Goal: Task Accomplishment & Management: Use online tool/utility

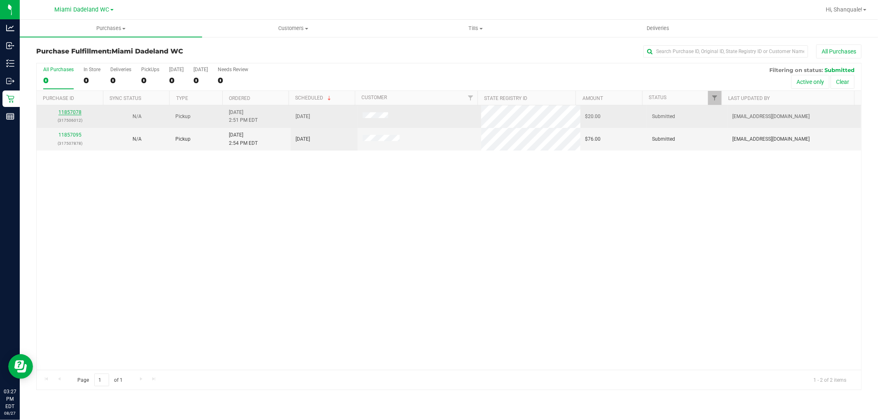
click at [77, 110] on link "11857078" at bounding box center [69, 113] width 23 height 6
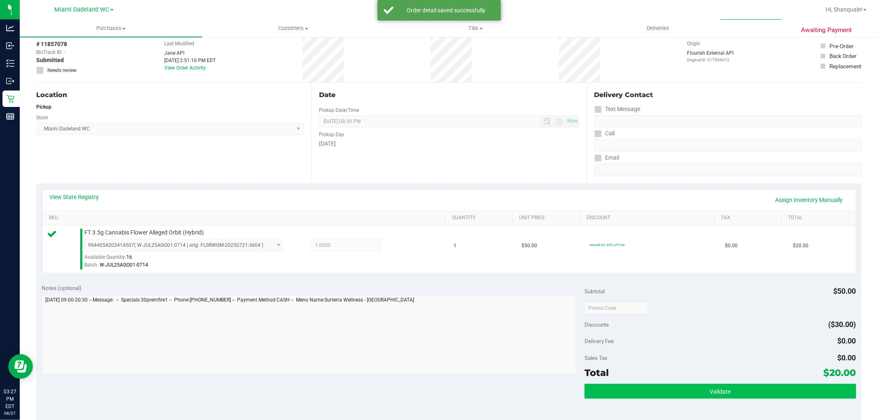
scroll to position [91, 0]
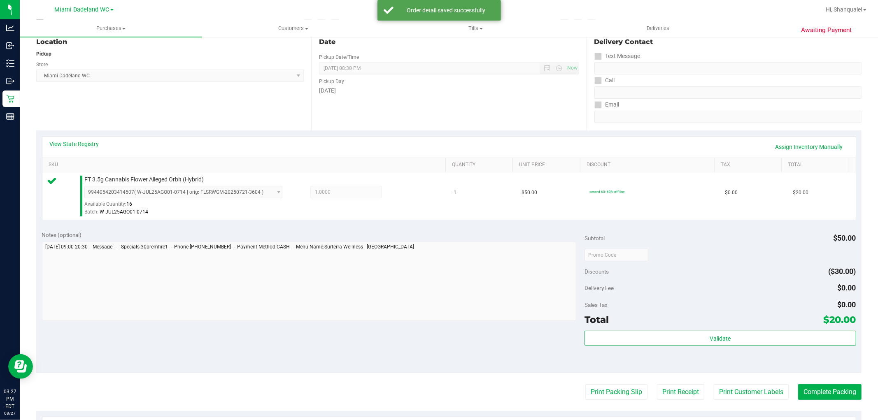
click at [755, 346] on div "Validate" at bounding box center [720, 339] width 271 height 16
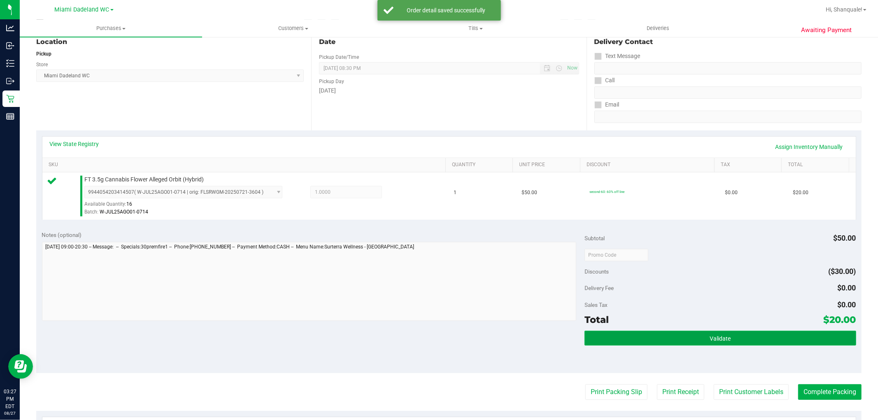
click at [710, 336] on span "Validate" at bounding box center [720, 339] width 21 height 7
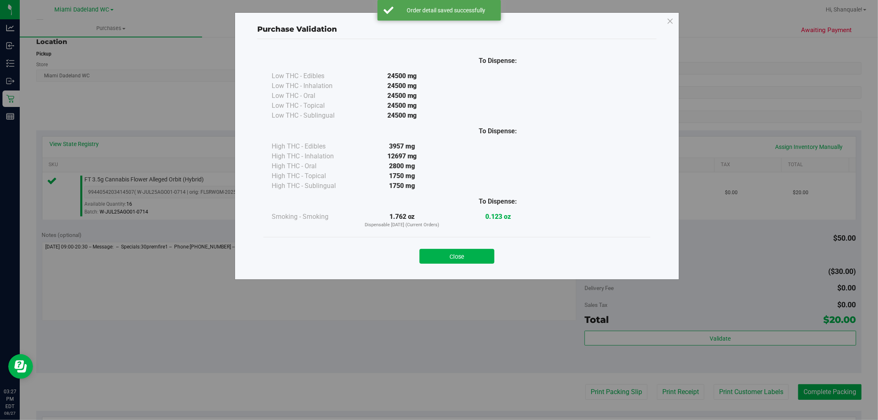
click at [452, 260] on button "Close" at bounding box center [457, 256] width 75 height 15
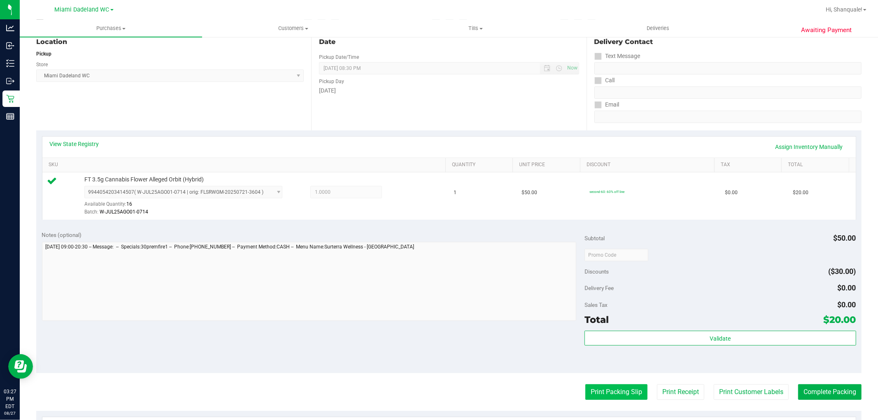
click at [608, 389] on button "Print Packing Slip" at bounding box center [617, 393] width 62 height 16
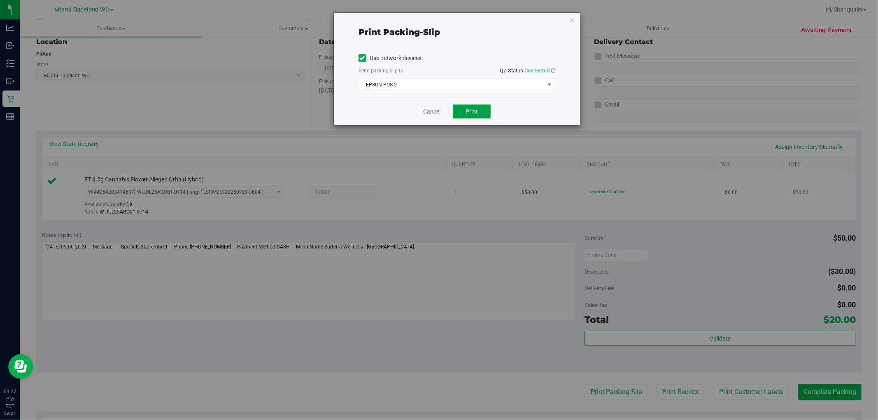
click at [465, 116] on button "Print" at bounding box center [472, 112] width 38 height 14
click at [426, 114] on link "Cancel" at bounding box center [431, 111] width 17 height 9
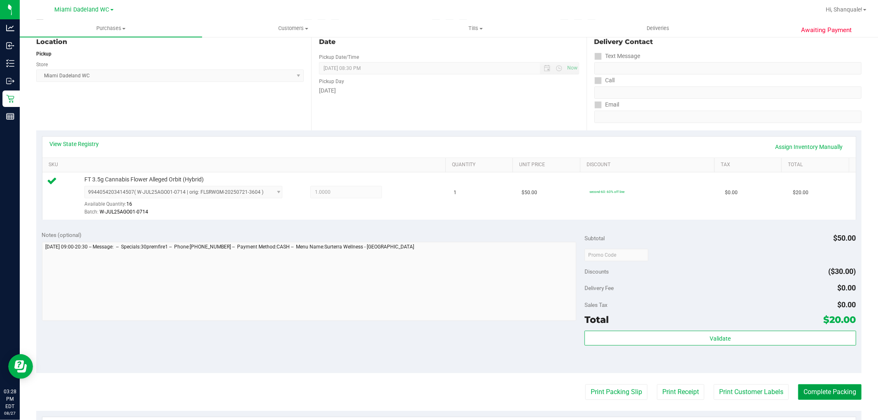
click at [838, 392] on button "Complete Packing" at bounding box center [829, 393] width 63 height 16
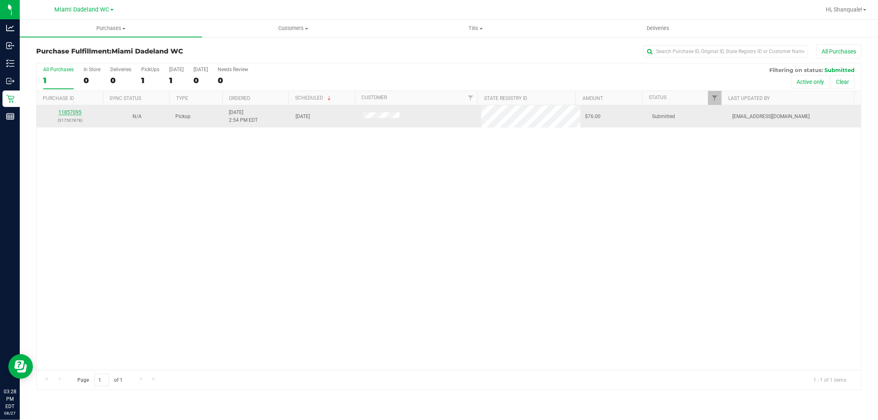
click at [66, 114] on link "11857095" at bounding box center [69, 113] width 23 height 6
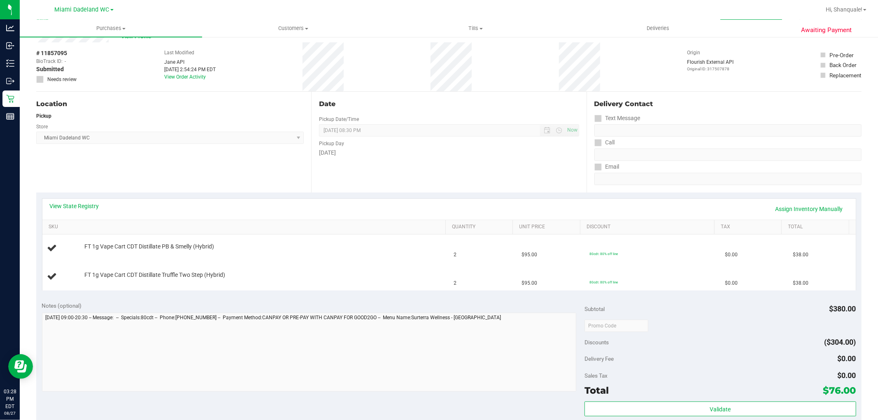
scroll to position [46, 0]
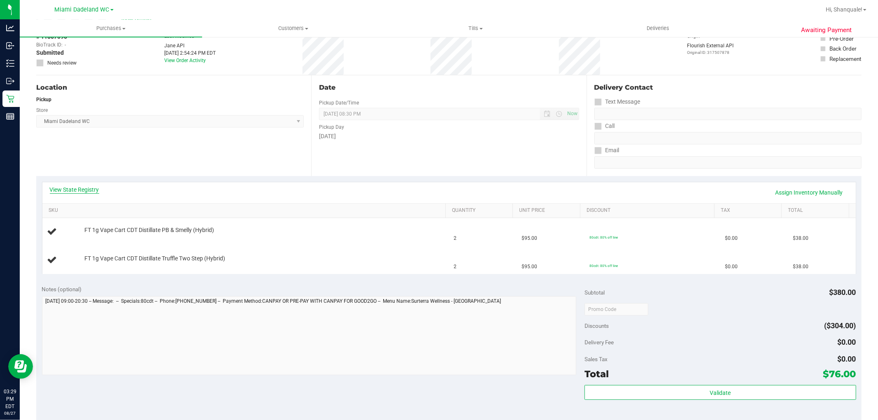
click at [93, 191] on link "View State Registry" at bounding box center [74, 190] width 49 height 8
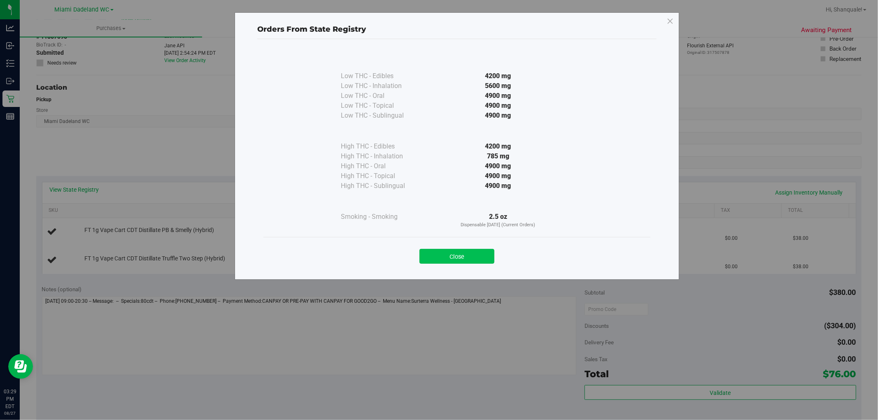
click at [471, 251] on button "Close" at bounding box center [457, 256] width 75 height 15
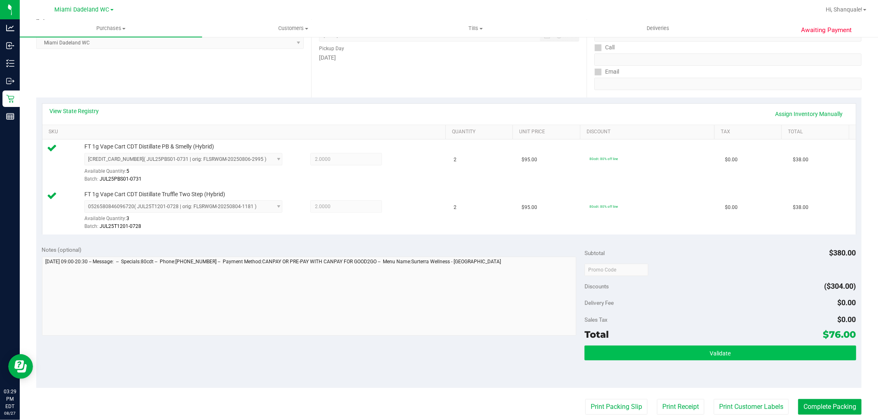
scroll to position [137, 0]
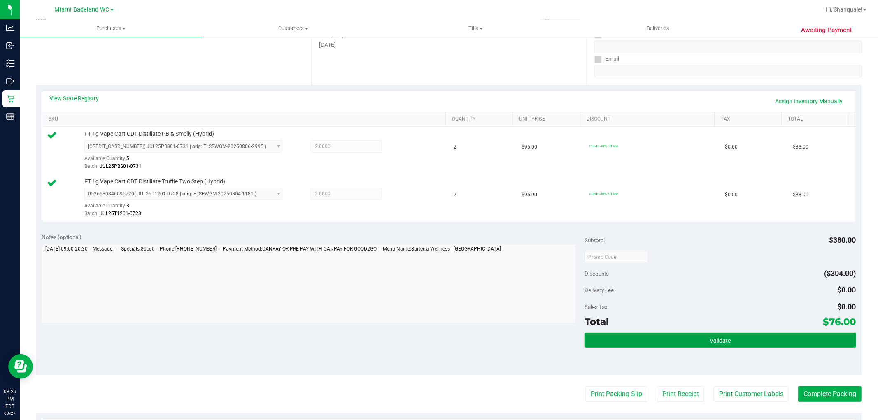
click at [710, 341] on span "Validate" at bounding box center [720, 341] width 21 height 7
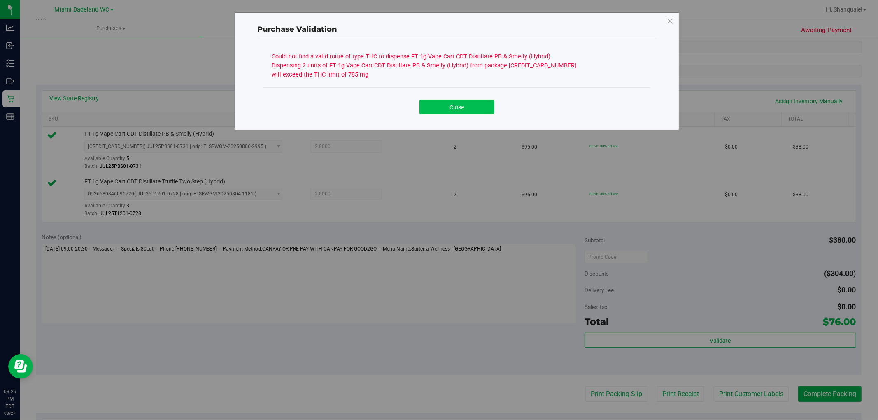
click at [476, 105] on button "Close" at bounding box center [457, 107] width 75 height 15
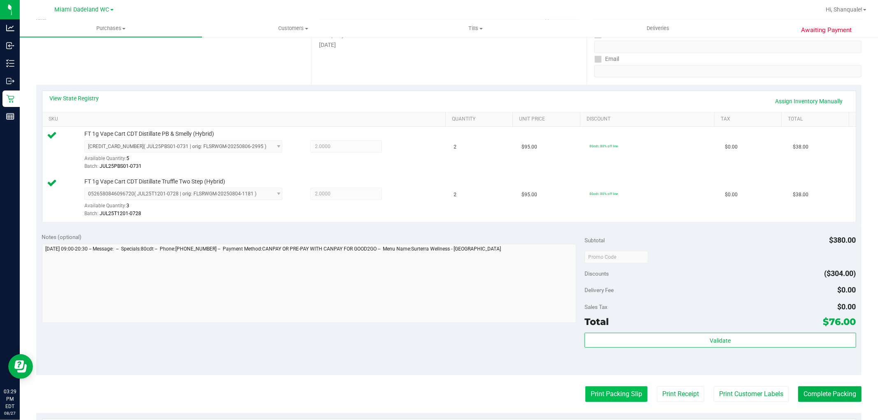
click at [627, 393] on button "Print Packing Slip" at bounding box center [617, 395] width 62 height 16
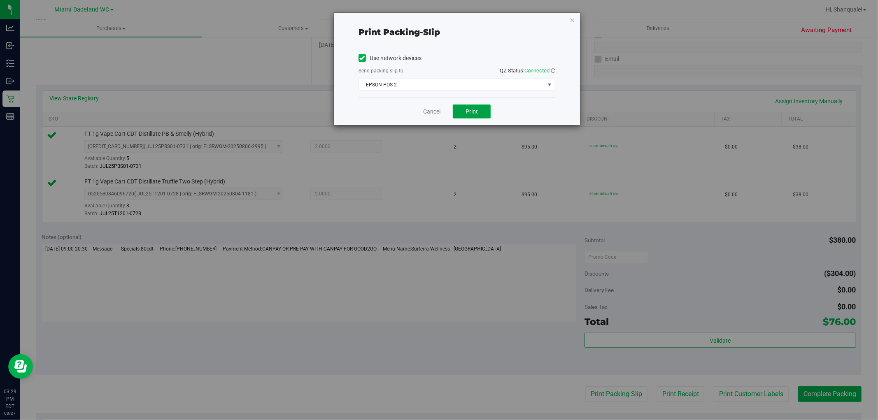
click at [476, 105] on button "Print" at bounding box center [472, 112] width 38 height 14
click at [573, 19] on icon "button" at bounding box center [573, 20] width 6 height 10
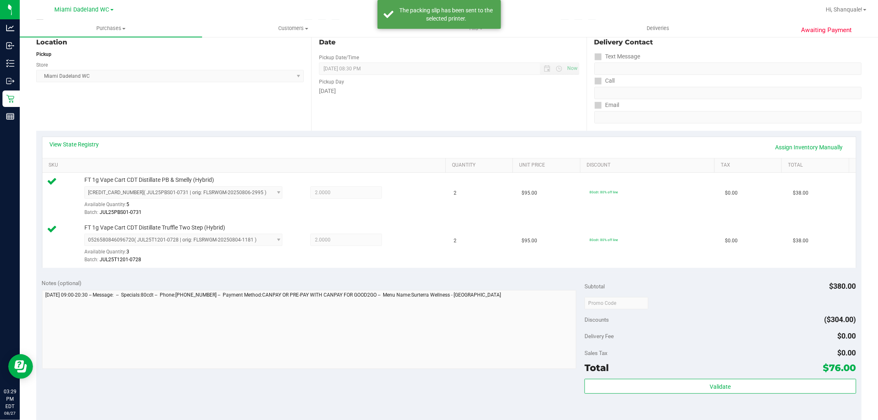
scroll to position [0, 0]
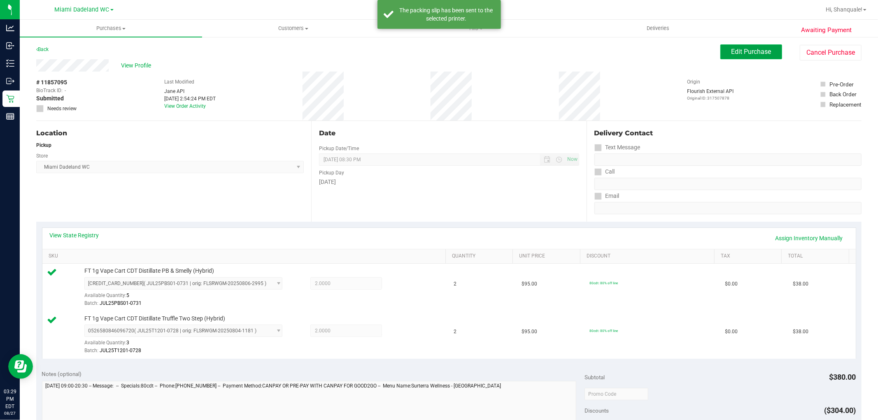
click at [732, 54] on span "Edit Purchase" at bounding box center [752, 52] width 40 height 8
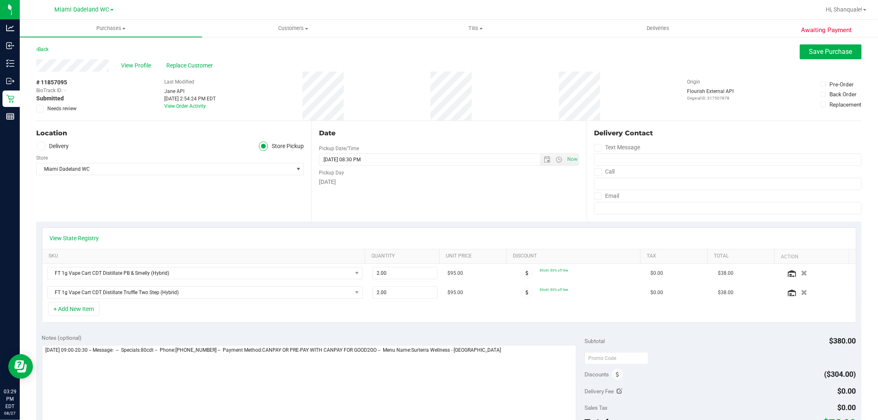
click at [38, 109] on icon at bounding box center [39, 109] width 5 height 0
click at [0, 0] on input "Needs review" at bounding box center [0, 0] width 0 height 0
click at [815, 50] on span "Save Purchase" at bounding box center [831, 52] width 43 height 8
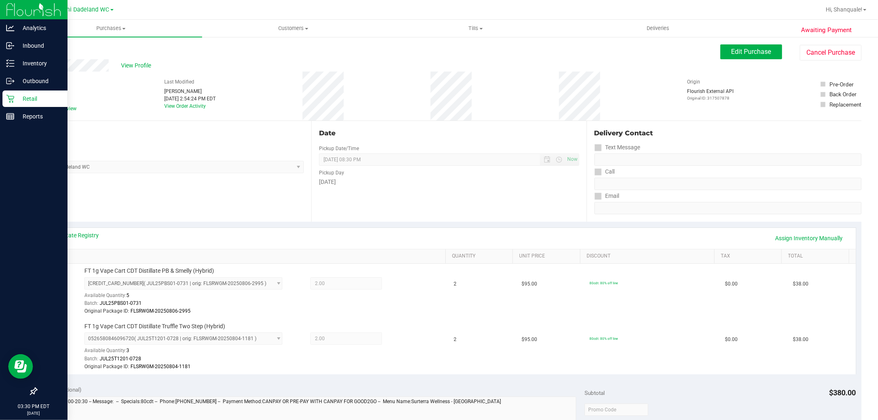
click at [14, 95] on p "Retail" at bounding box center [38, 99] width 49 height 10
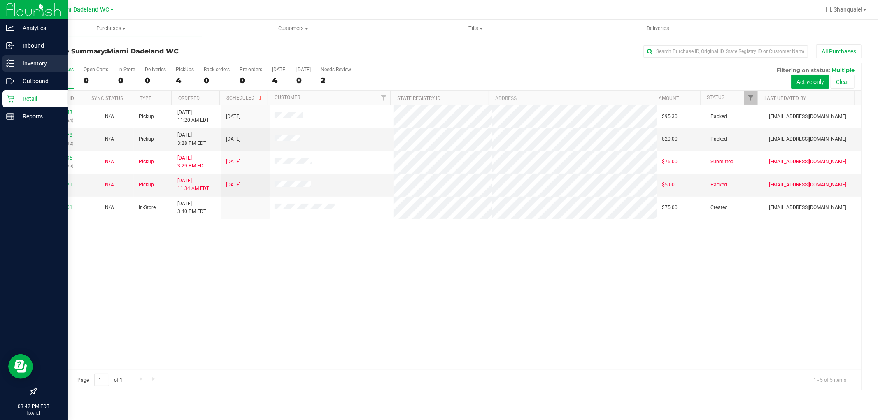
click at [36, 64] on p "Inventory" at bounding box center [38, 63] width 49 height 10
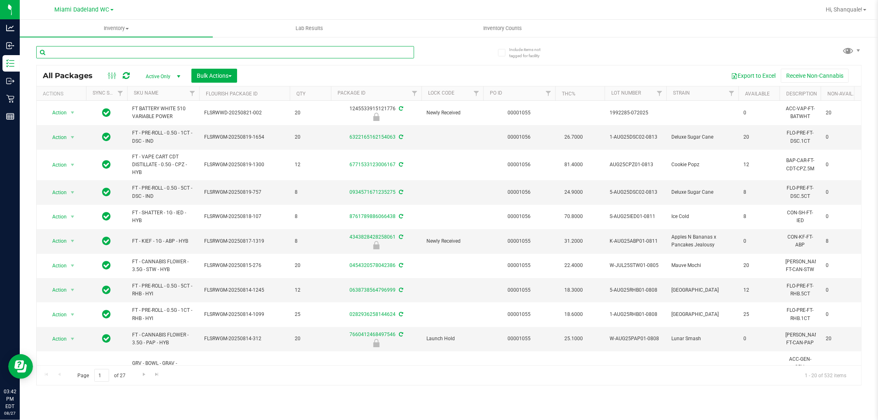
click at [75, 50] on input "text" at bounding box center [225, 52] width 378 height 12
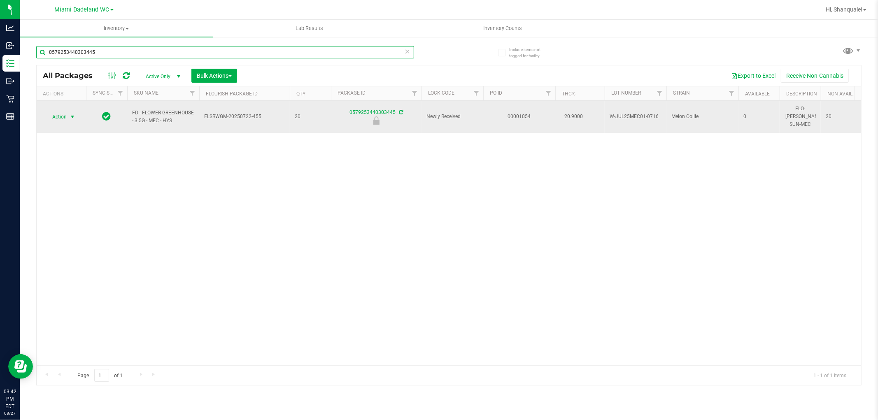
type input "0579253440303445"
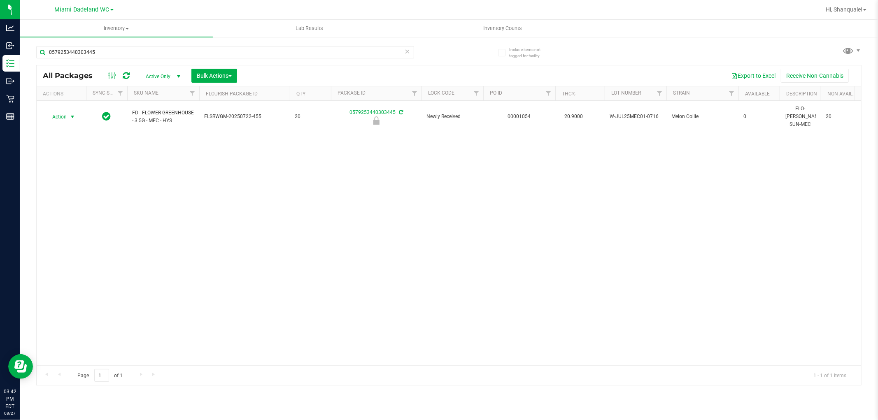
drag, startPoint x: 64, startPoint y: 113, endPoint x: 68, endPoint y: 137, distance: 24.1
click at [65, 114] on span "Action" at bounding box center [56, 117] width 22 height 12
click at [78, 209] on li "Unlock package" at bounding box center [71, 211] width 53 height 12
click at [152, 56] on input "0579253440303445" at bounding box center [225, 52] width 378 height 12
click at [154, 56] on input "0579253440303445" at bounding box center [225, 52] width 378 height 12
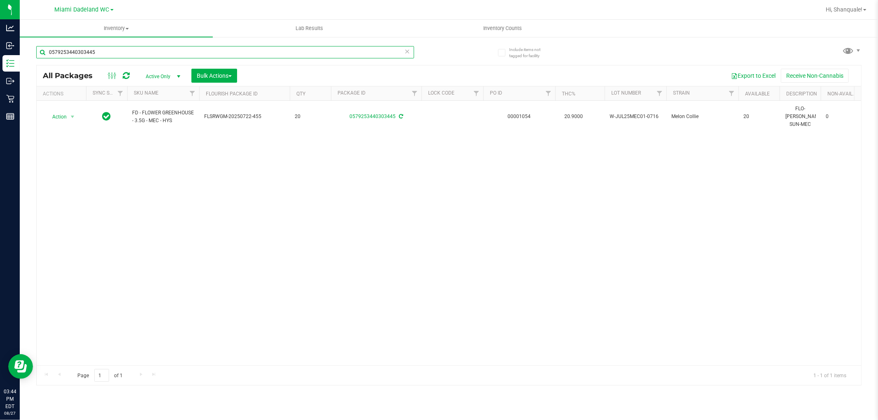
click at [154, 56] on input "0579253440303445" at bounding box center [225, 52] width 378 height 12
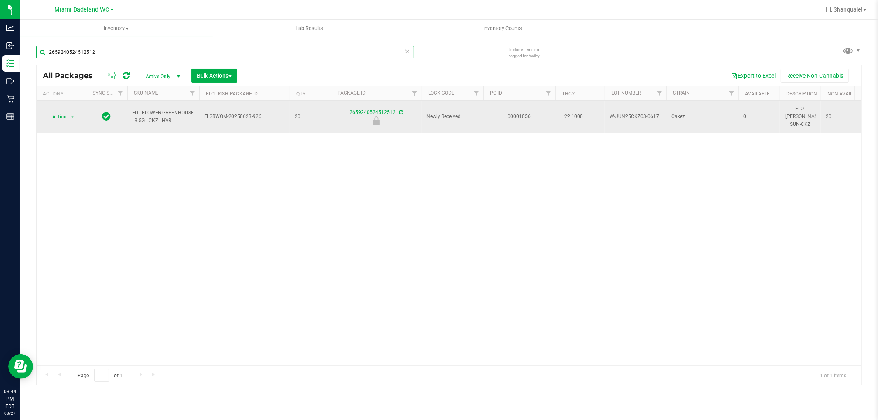
type input "2659240524512512"
click at [65, 114] on span "Action" at bounding box center [56, 117] width 22 height 12
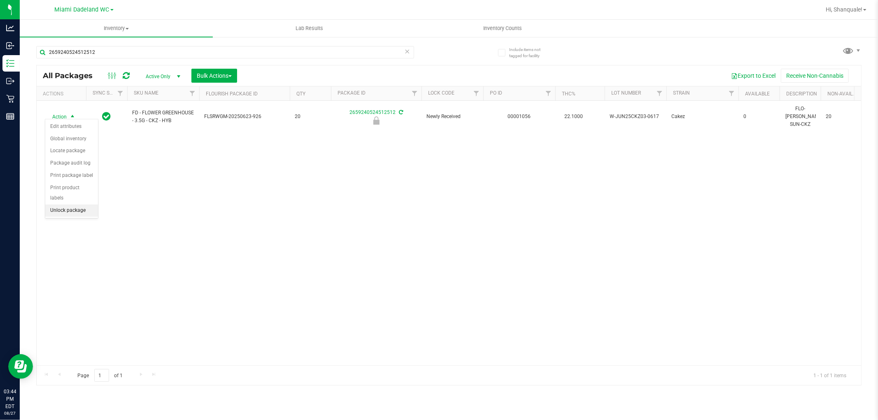
click at [59, 211] on li "Unlock package" at bounding box center [71, 211] width 53 height 12
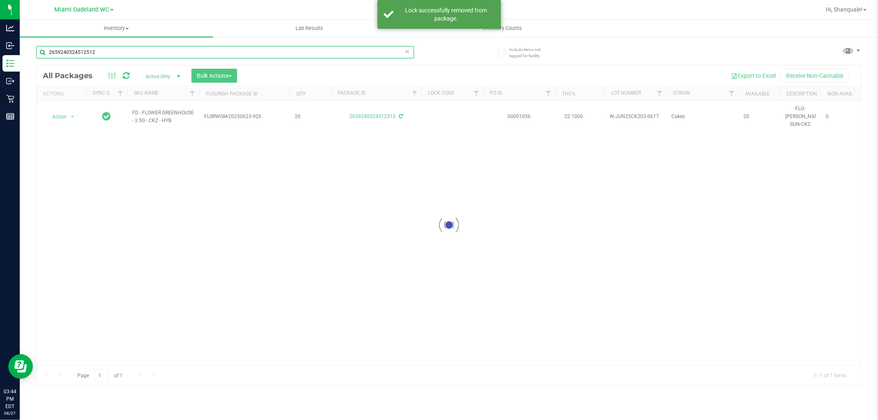
click at [130, 56] on input "2659240524512512" at bounding box center [225, 52] width 378 height 12
click at [131, 56] on input "2659240524512512" at bounding box center [225, 52] width 378 height 12
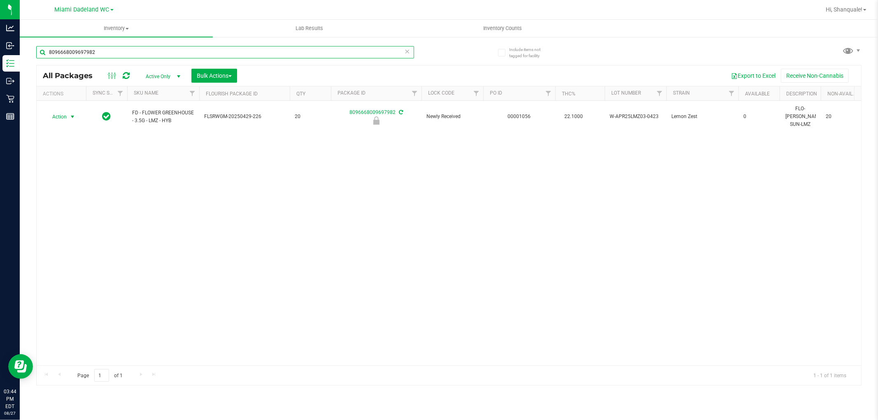
type input "8096668009697982"
click at [72, 114] on span "select" at bounding box center [72, 117] width 7 height 7
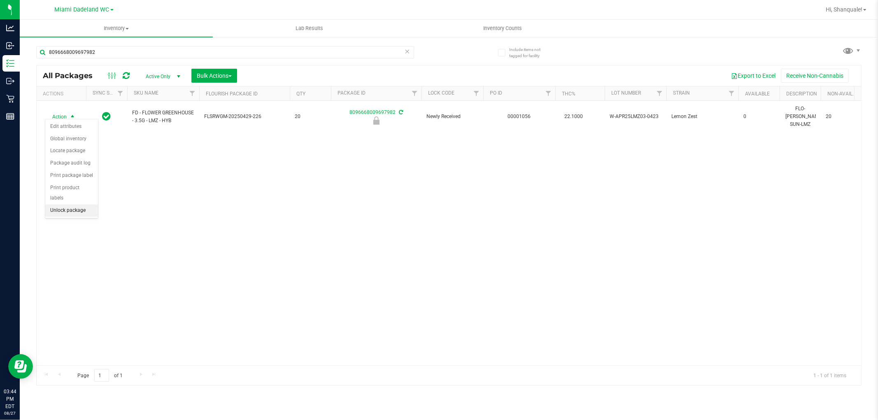
click at [71, 212] on li "Unlock package" at bounding box center [71, 211] width 53 height 12
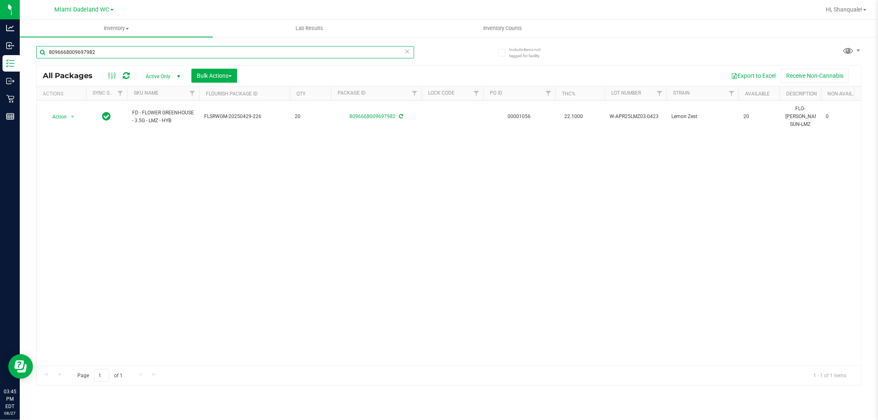
click at [105, 57] on input "8096668009697982" at bounding box center [225, 52] width 378 height 12
click at [105, 56] on input "8096668009697982" at bounding box center [225, 52] width 378 height 12
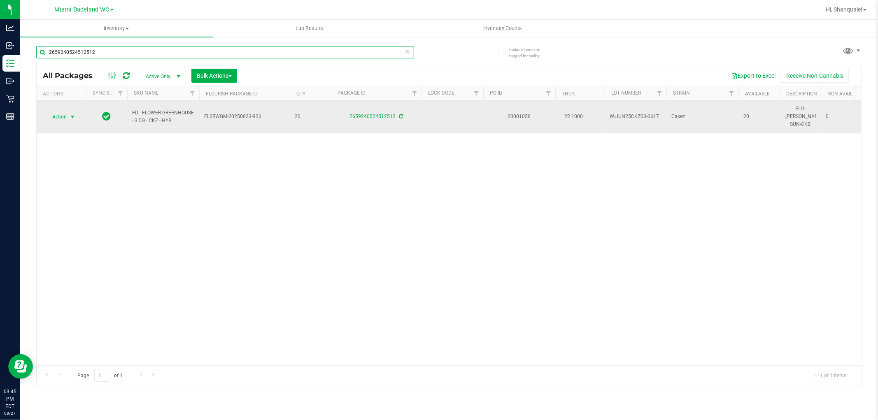
type input "2659240524512512"
click at [68, 114] on span "select" at bounding box center [73, 117] width 10 height 12
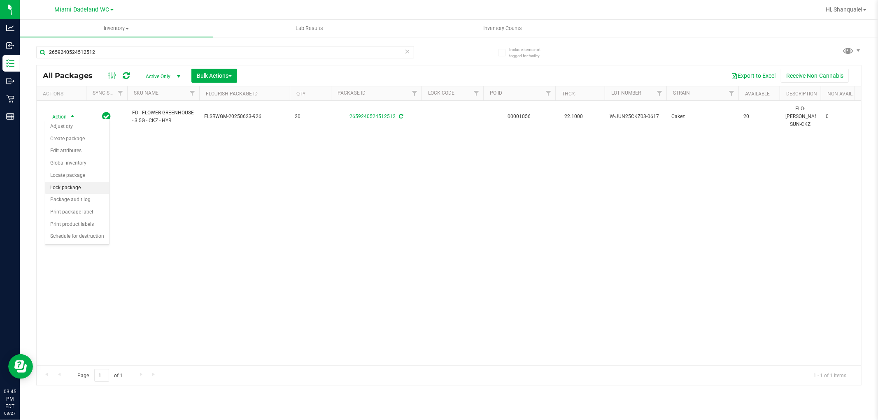
click at [90, 192] on li "Lock package" at bounding box center [77, 188] width 64 height 12
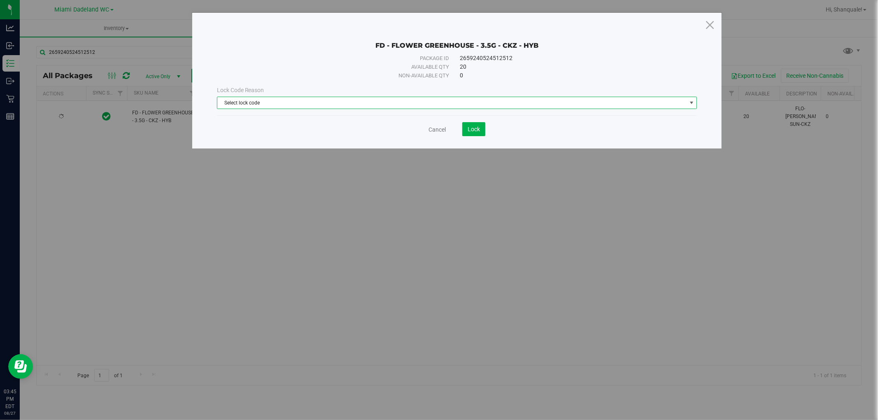
click at [264, 106] on span "Select lock code" at bounding box center [451, 103] width 469 height 12
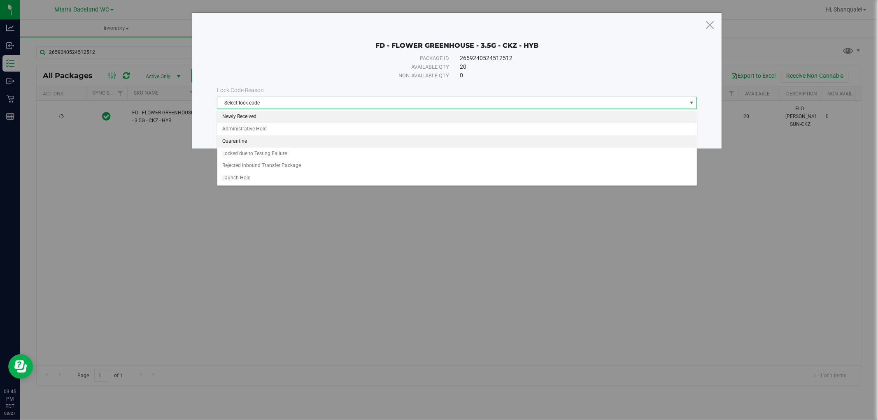
drag, startPoint x: 290, startPoint y: 114, endPoint x: 297, endPoint y: 117, distance: 7.7
click at [291, 114] on li "Newly Received" at bounding box center [457, 117] width 480 height 12
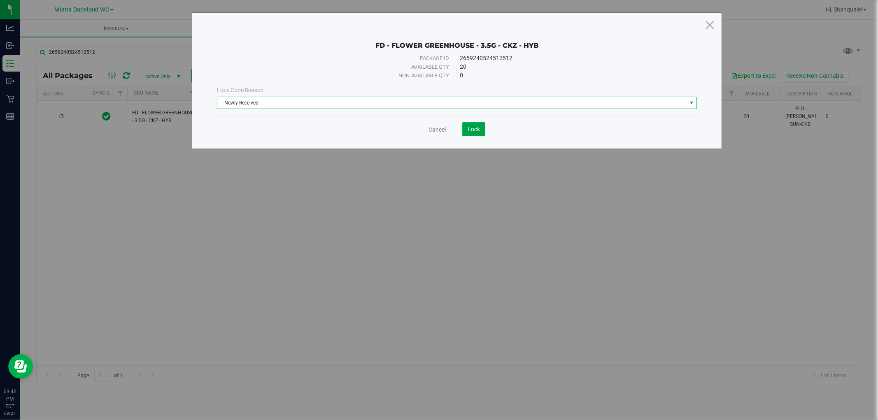
click at [475, 135] on button "Lock" at bounding box center [473, 129] width 23 height 14
